Goal: Transaction & Acquisition: Purchase product/service

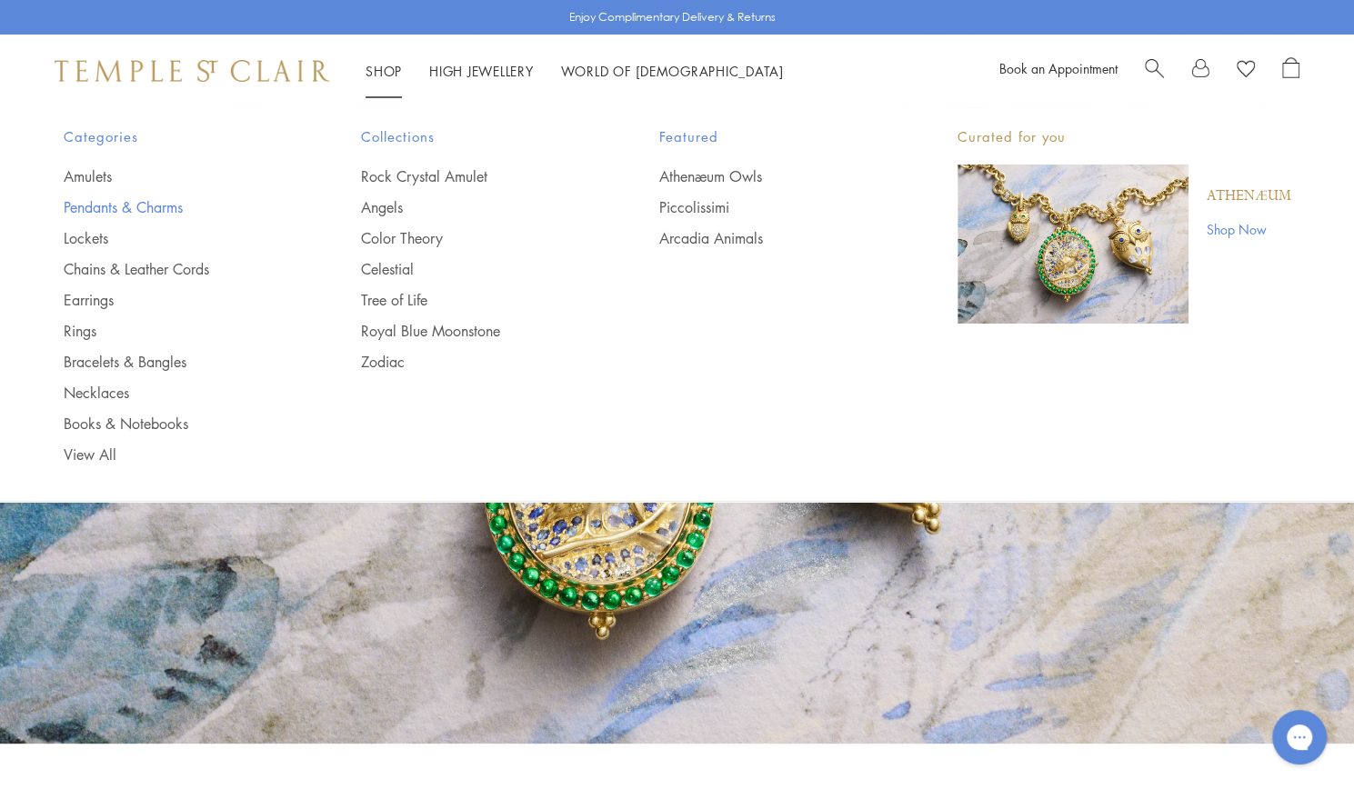
click at [146, 207] on link "Pendants & Charms" at bounding box center [176, 207] width 225 height 20
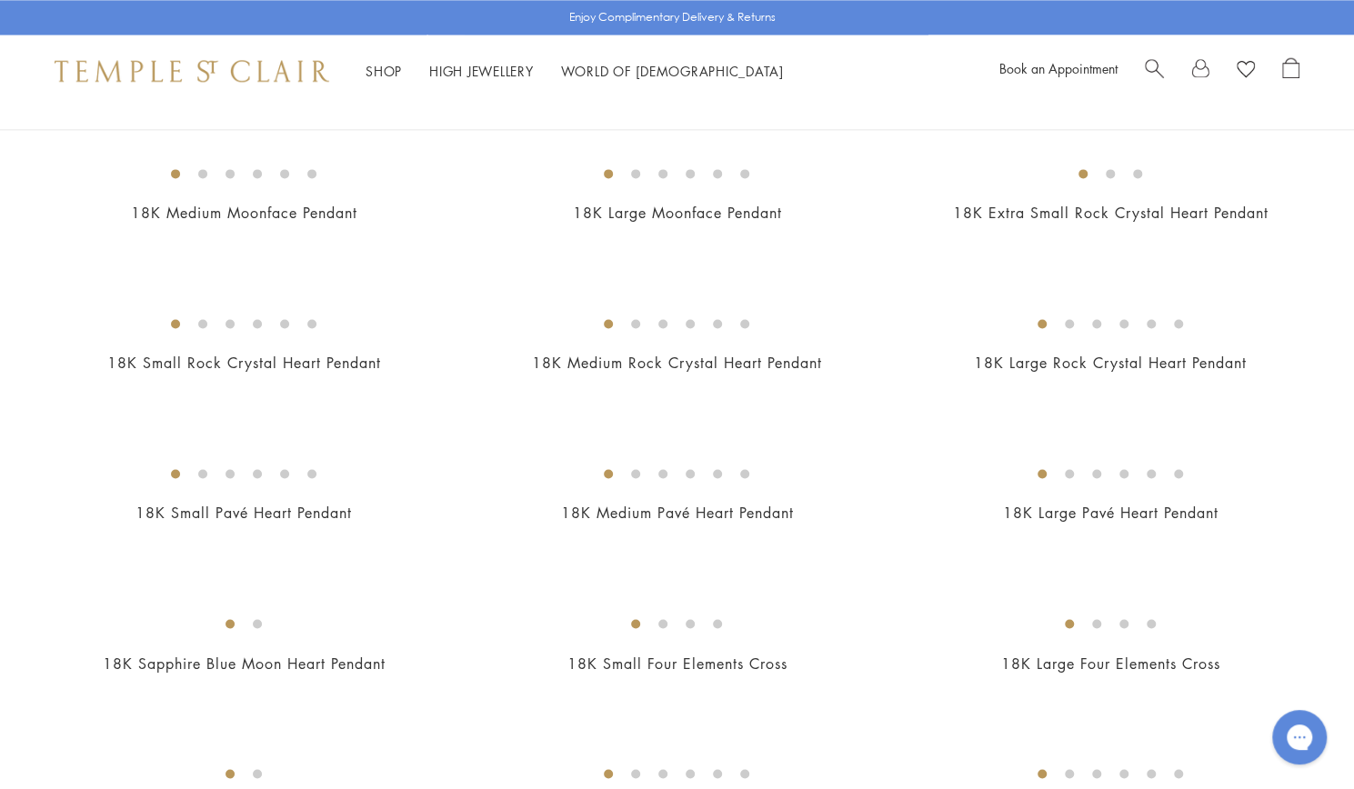
scroll to position [690, 0]
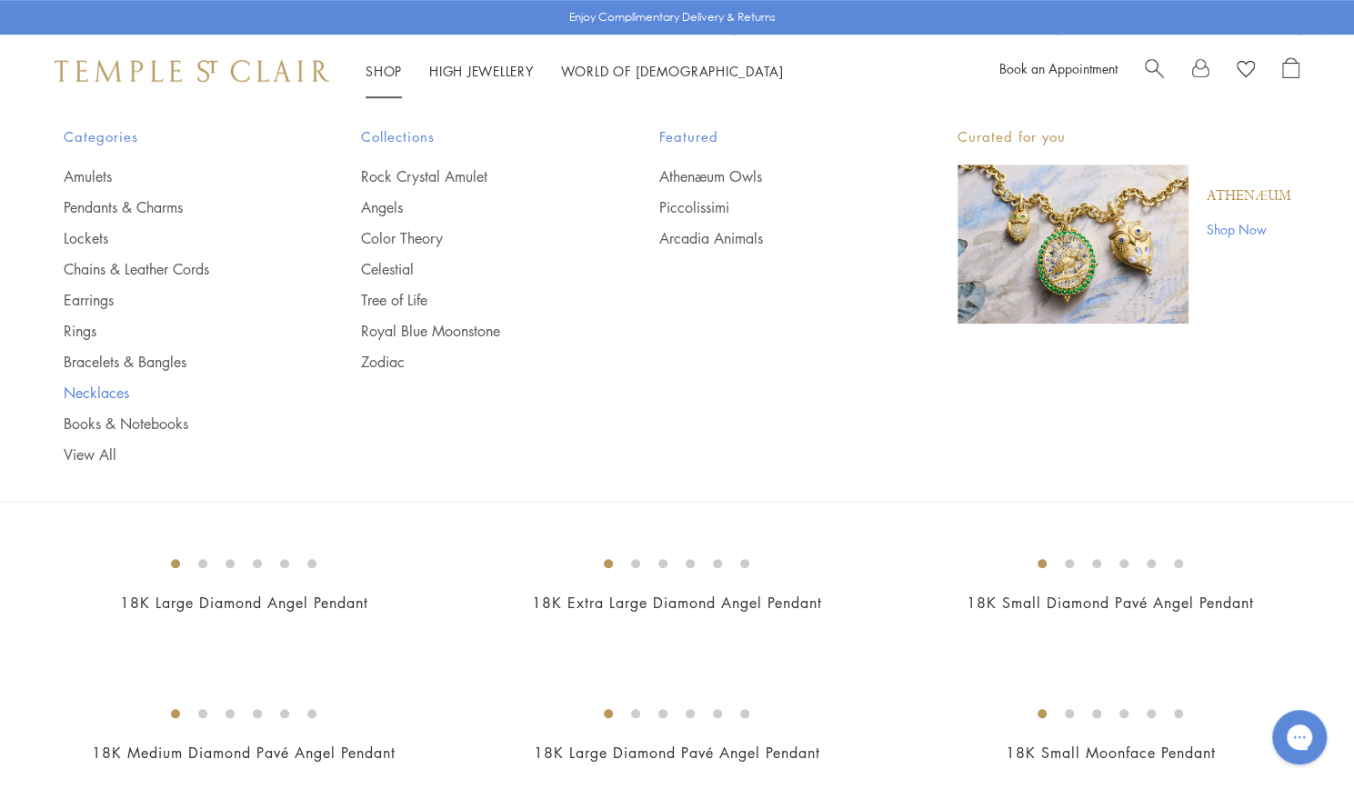
click at [115, 399] on link "Necklaces" at bounding box center [176, 393] width 225 height 20
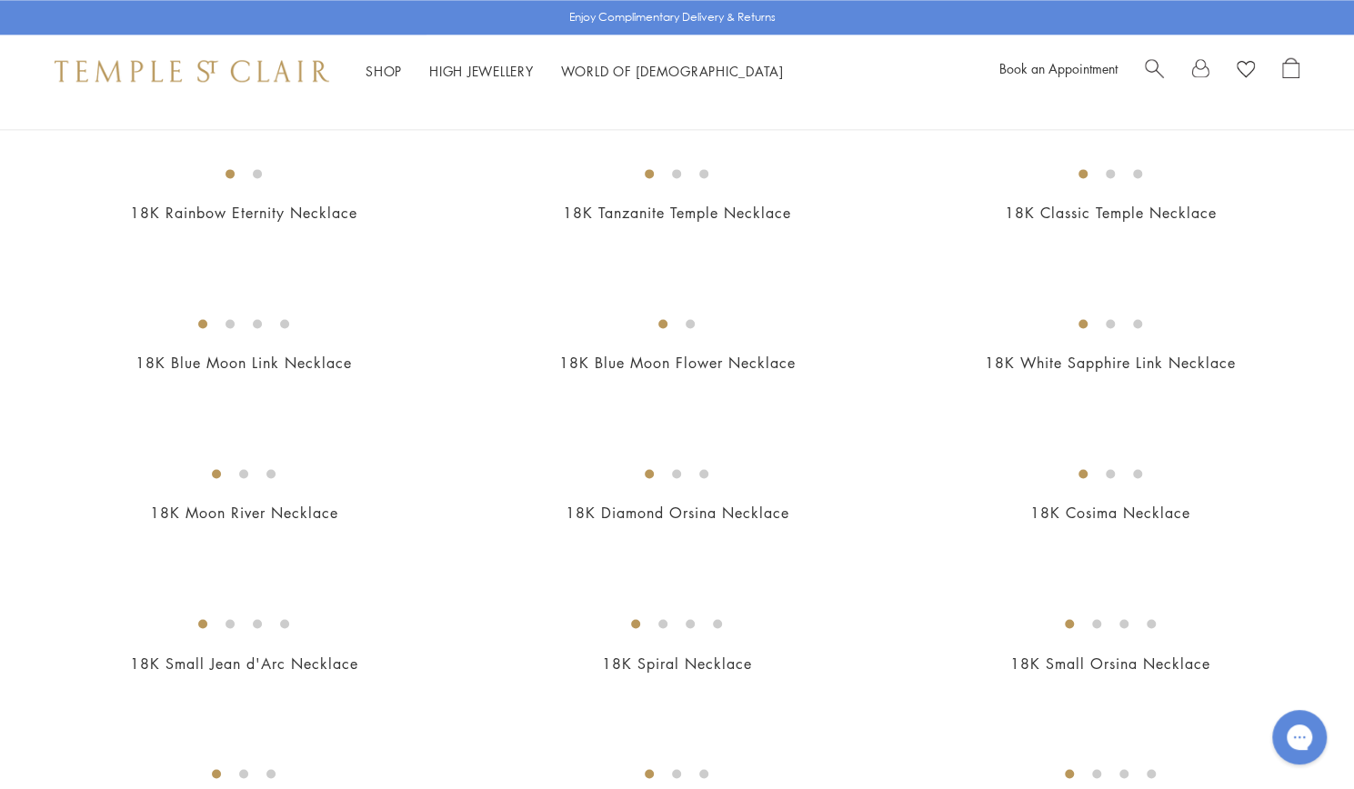
scroll to position [690, 0]
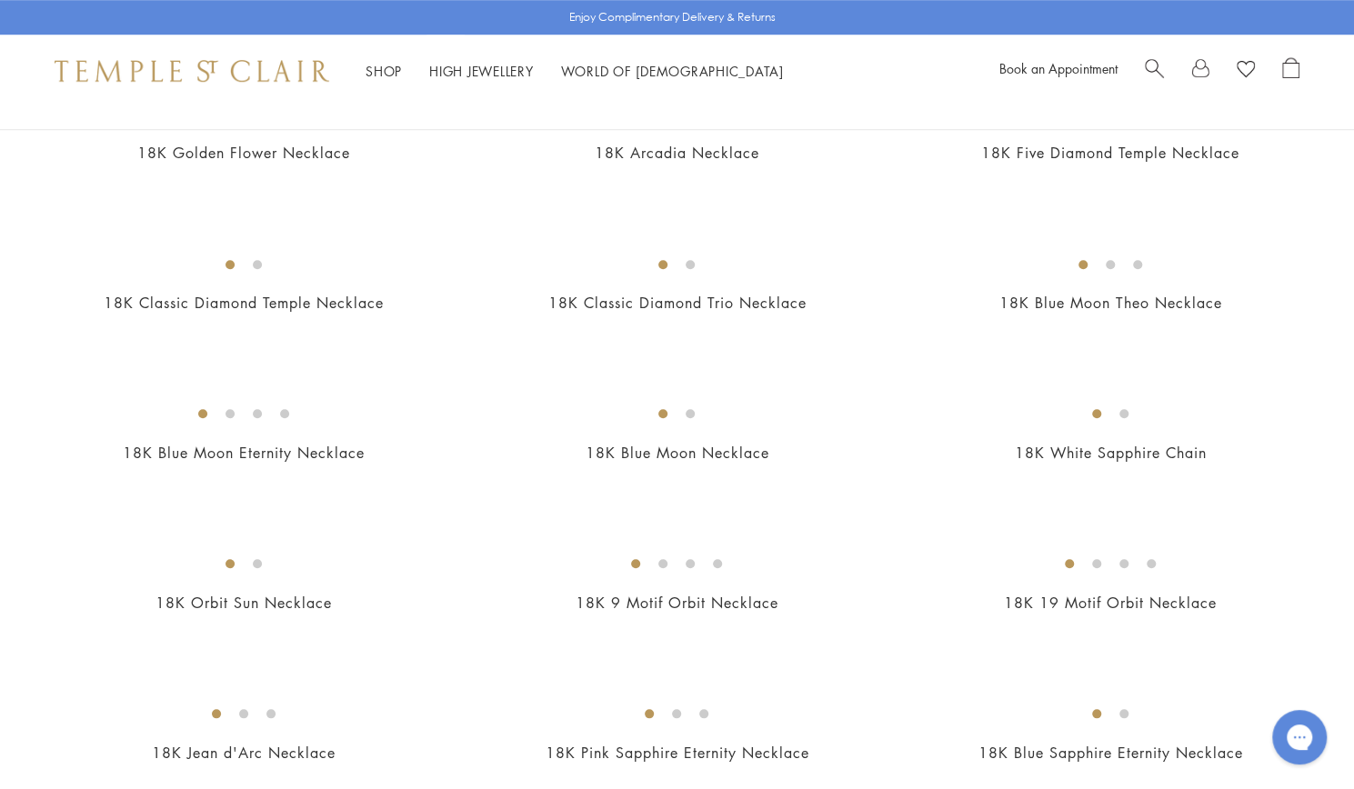
click at [0, 0] on img at bounding box center [0, 0] width 0 height 0
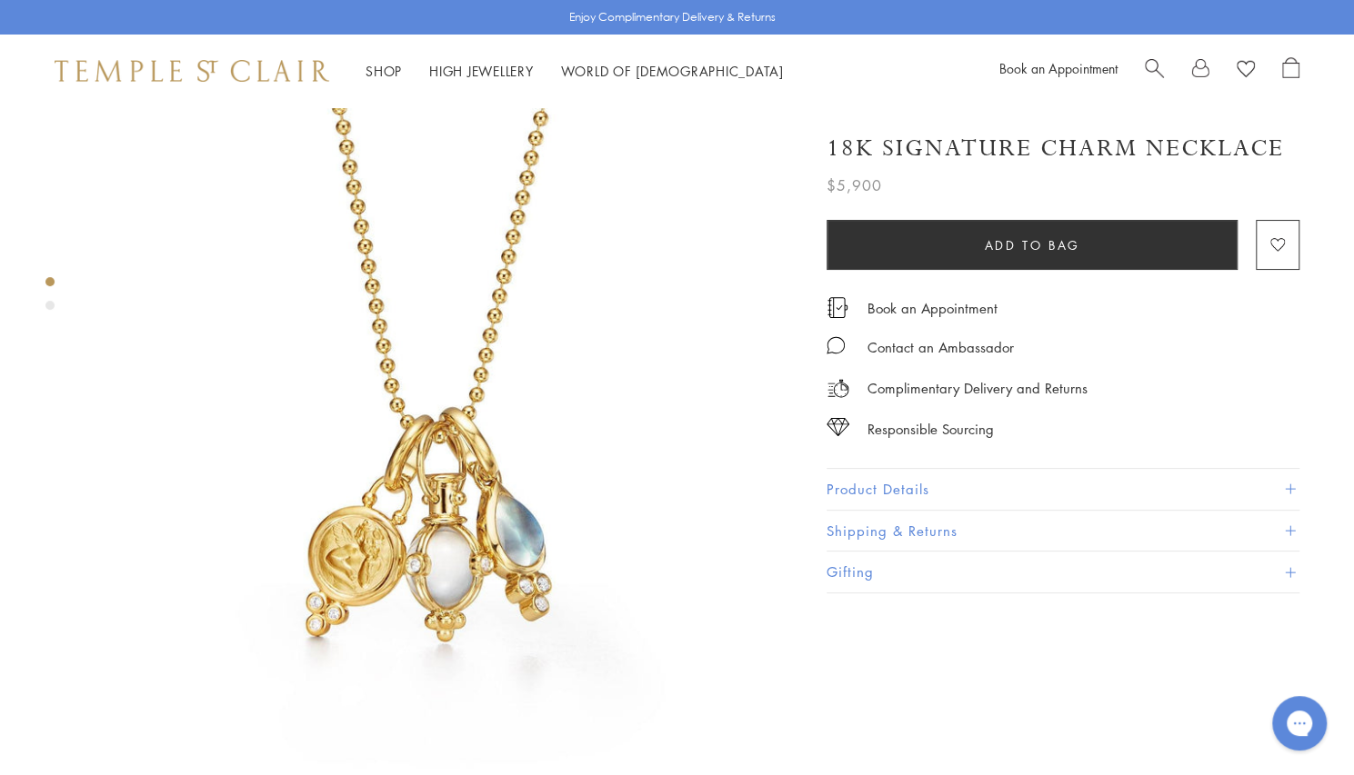
click at [1293, 495] on span at bounding box center [1289, 490] width 10 height 10
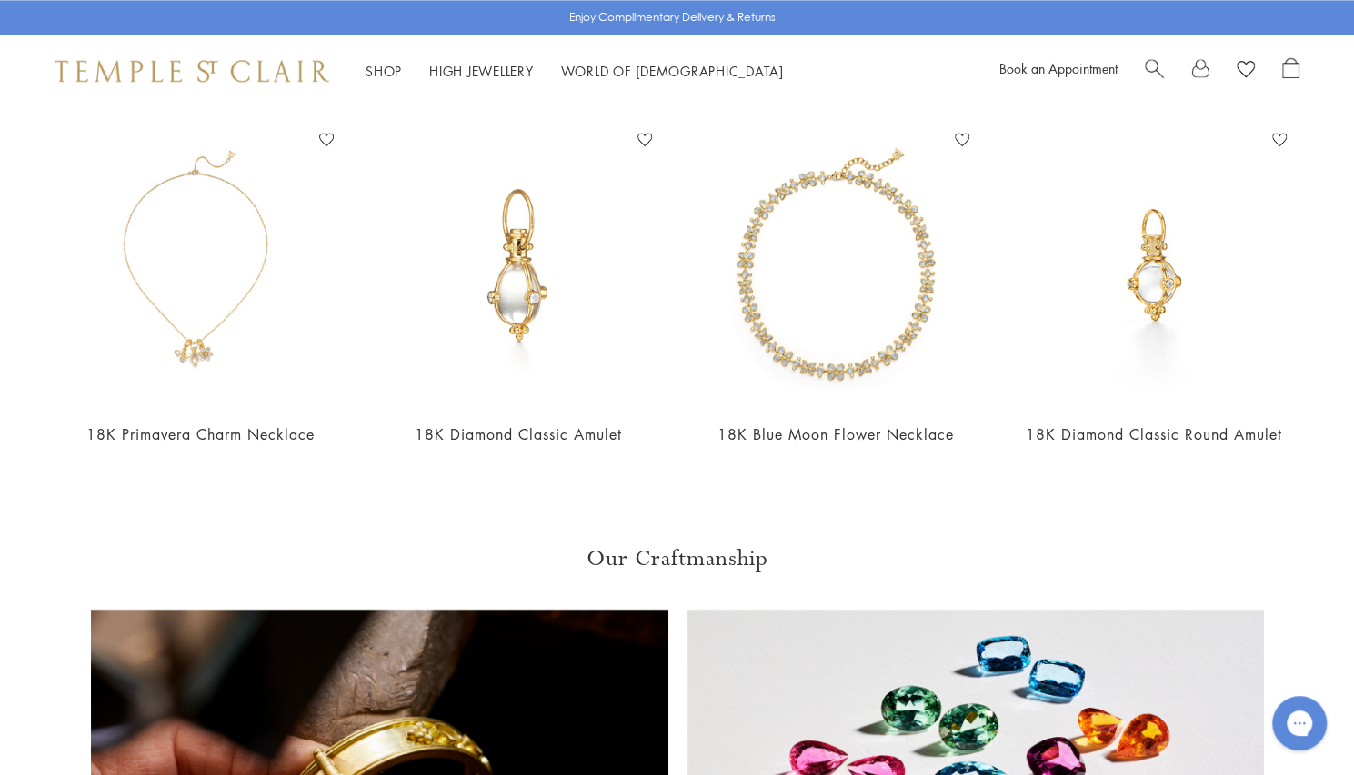
scroll to position [2229, 0]
